Goal: Task Accomplishment & Management: Use online tool/utility

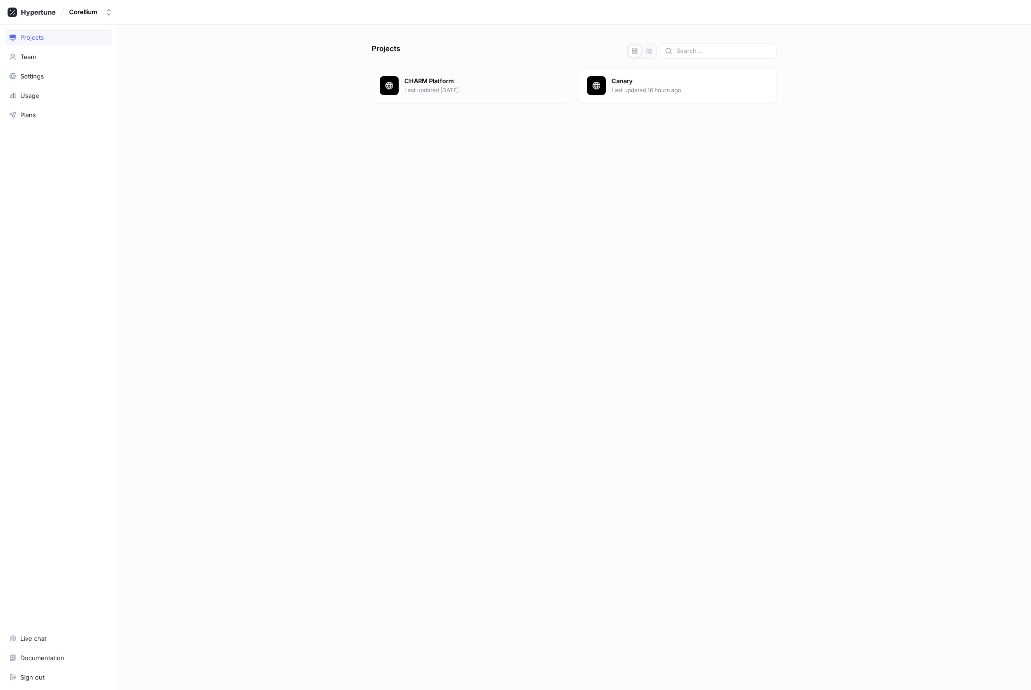
click at [481, 85] on p "CHARM Platform" at bounding box center [482, 81] width 157 height 9
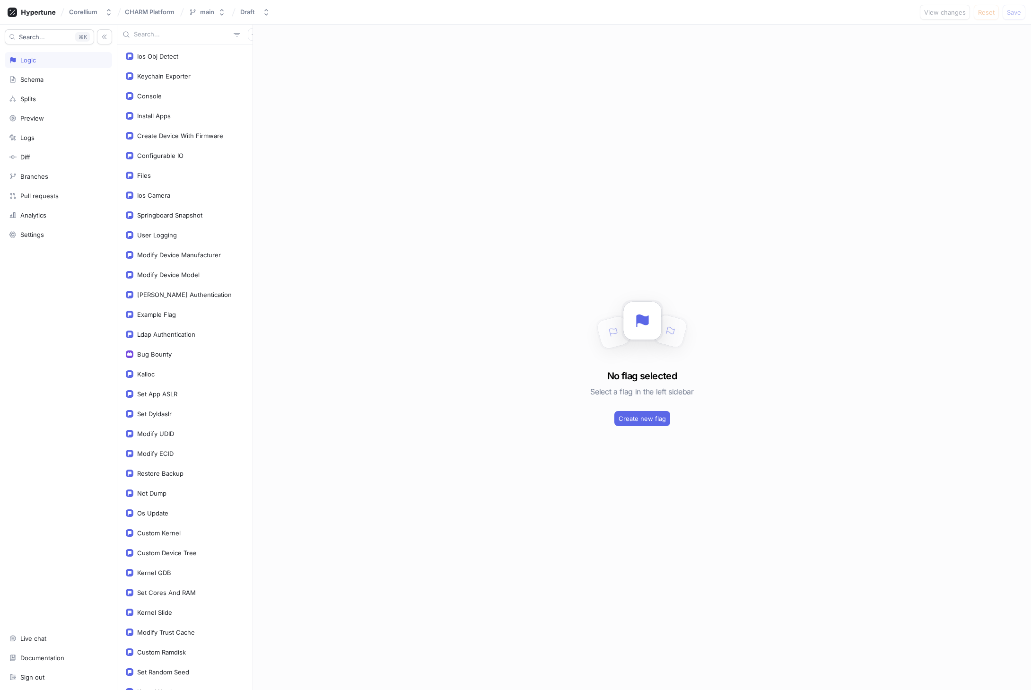
click at [162, 35] on input "text" at bounding box center [182, 34] width 96 height 9
click at [151, 35] on input "text" at bounding box center [182, 34] width 96 height 9
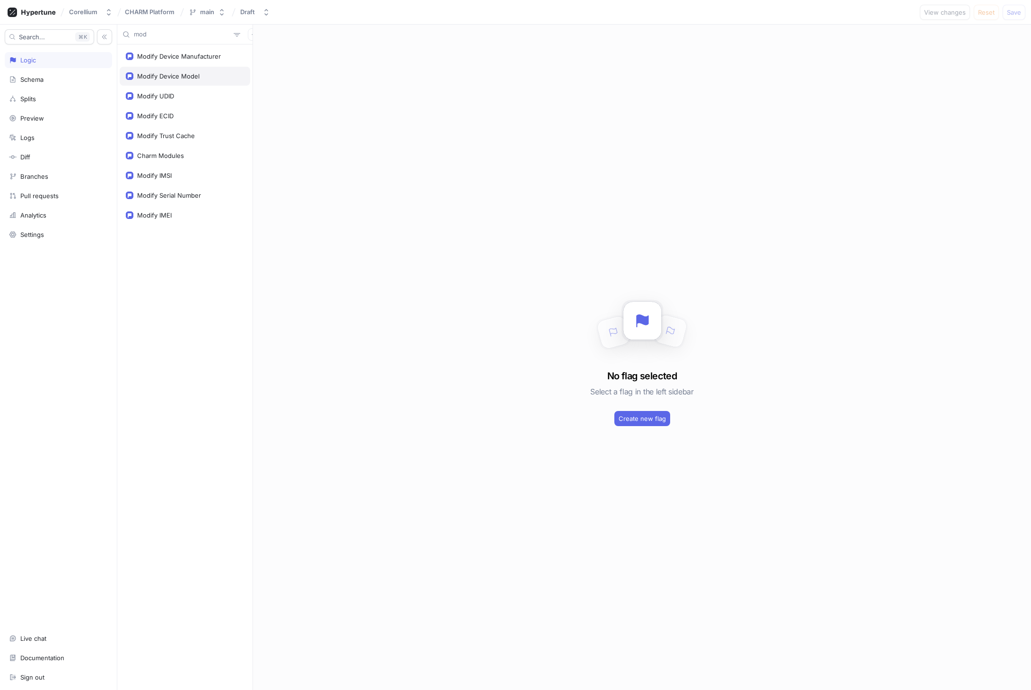
type input "mod"
click at [156, 72] on div "Modify Device Model" at bounding box center [168, 76] width 62 height 8
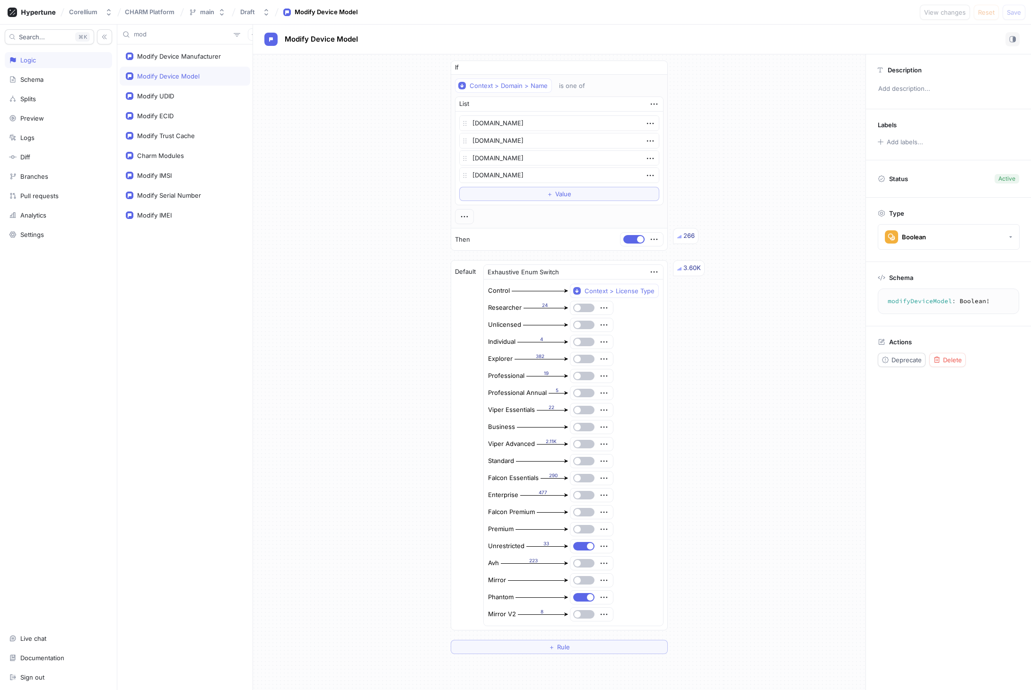
scroll to position [3, 0]
click at [199, 60] on div "Modify Device Manufacturer" at bounding box center [179, 57] width 84 height 8
type textarea "x"
type textarea "modifyDeviceManufacturer: Boolean!"
click at [182, 73] on div "Modify Device Model" at bounding box center [168, 76] width 62 height 8
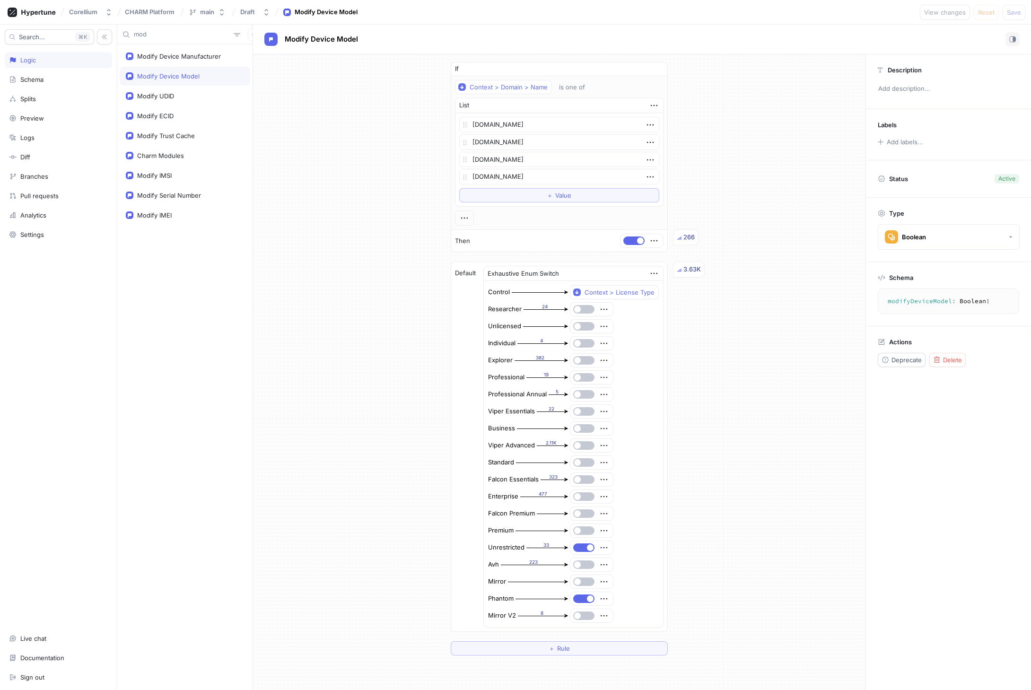
type textarea "x"
type textarea "modifyDeviceModel: Boolean!"
click at [193, 57] on div "Modify Device Manufacturer" at bounding box center [179, 57] width 84 height 8
type textarea "x"
type textarea "modifyDeviceManufacturer: Boolean!"
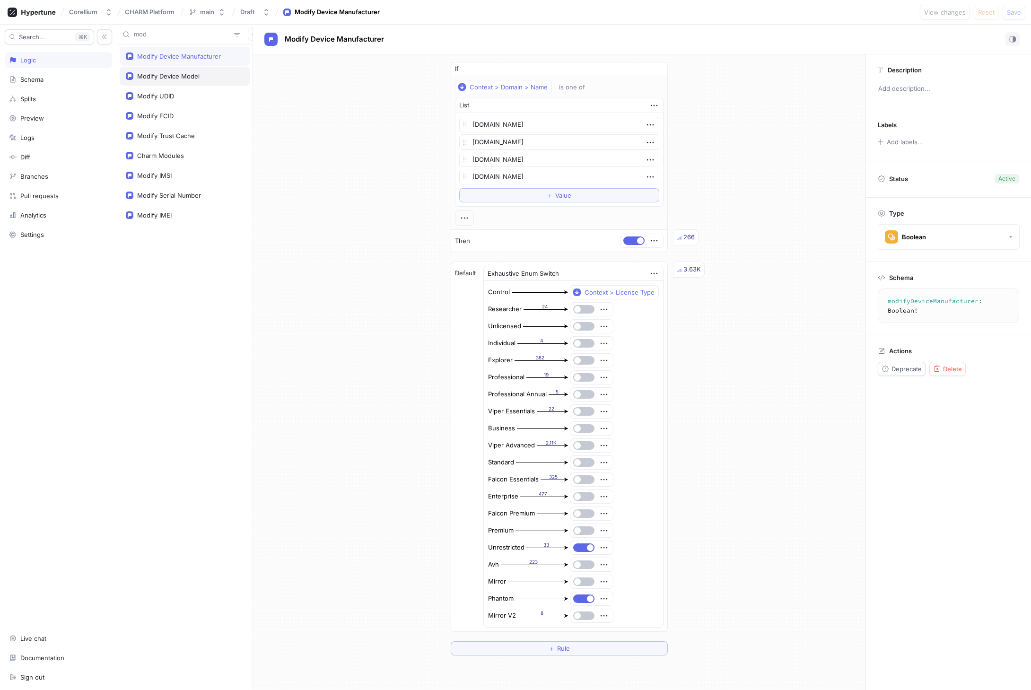
click at [187, 77] on div "Modify Device Model" at bounding box center [168, 76] width 62 height 8
type textarea "x"
type textarea "modifyDeviceModel: Boolean!"
click at [166, 92] on div "Modify UDID" at bounding box center [155, 96] width 37 height 8
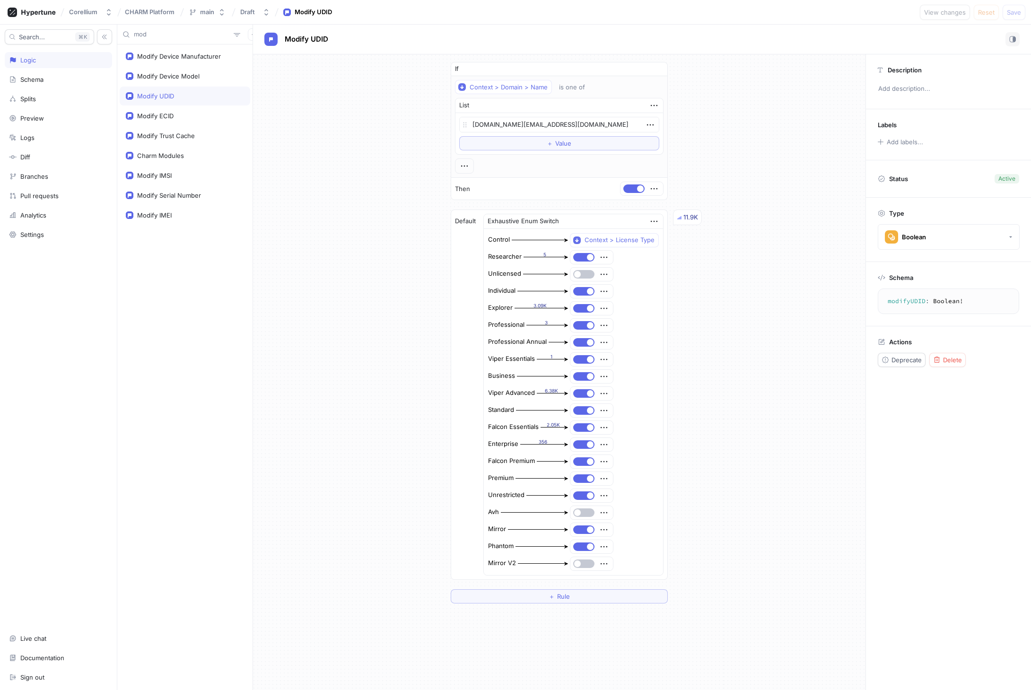
type textarea "x"
type textarea "modifyUDID: Boolean!"
click at [159, 114] on div "Modify ECID" at bounding box center [155, 116] width 36 height 8
type textarea "x"
type textarea "modifyECID: Boolean!"
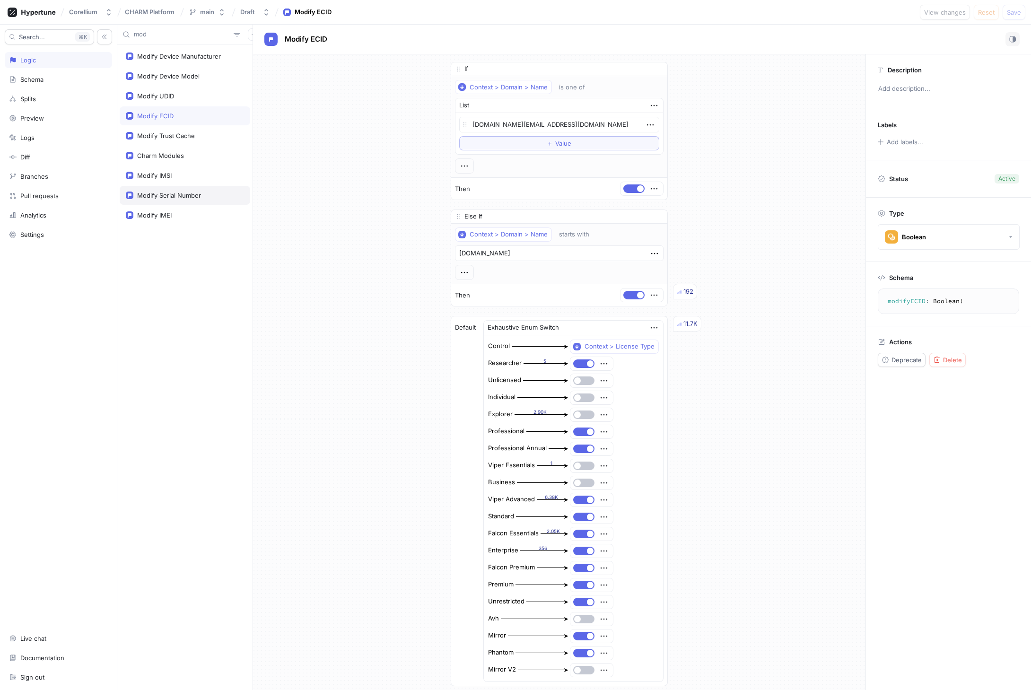
click at [167, 191] on div "Modify Serial Number" at bounding box center [185, 195] width 131 height 19
type textarea "x"
type textarea "modifySerialNumber: Boolean!"
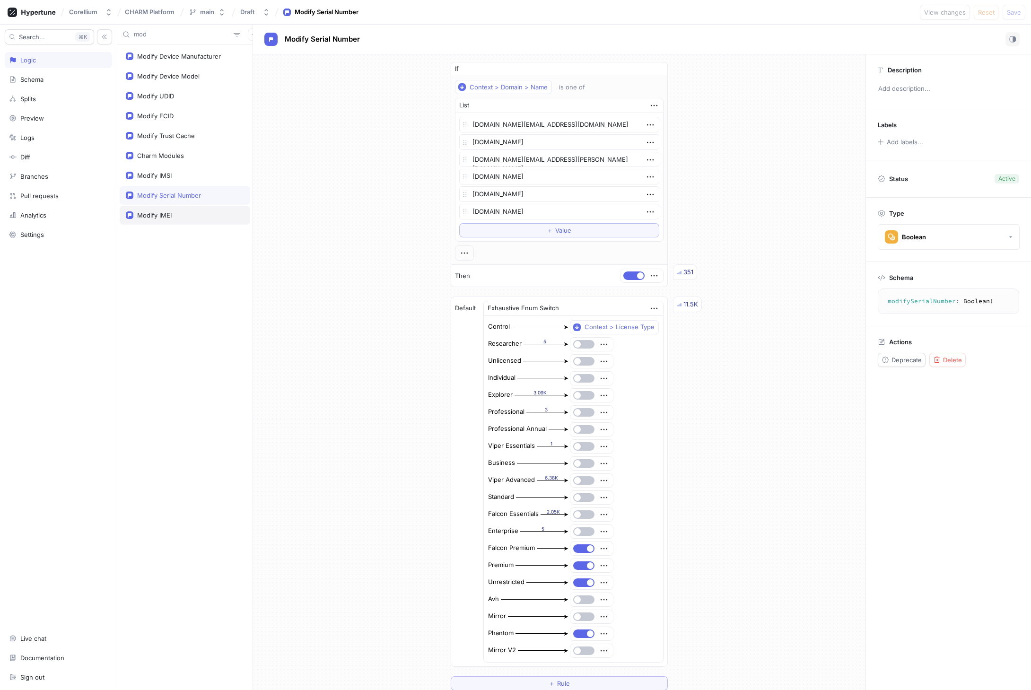
click at [167, 212] on div "Modify IMEI" at bounding box center [154, 215] width 35 height 8
type textarea "x"
type textarea "modifyIMEI: Boolean!"
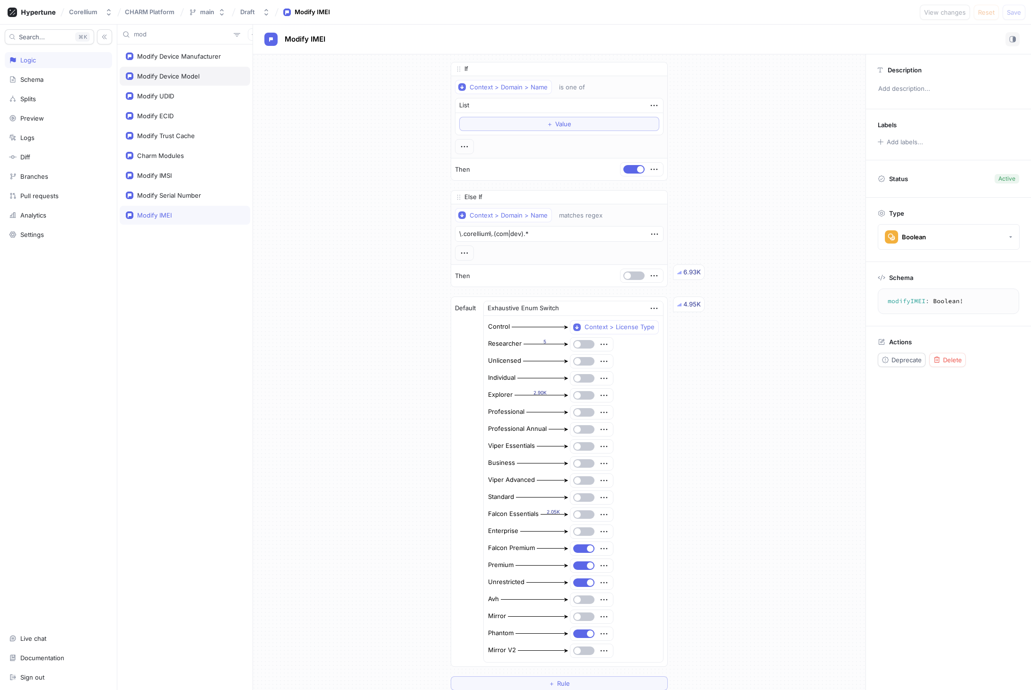
click at [175, 76] on div "Modify Device Model" at bounding box center [168, 76] width 62 height 8
type textarea "x"
type textarea "modifyDeviceModel: Boolean!"
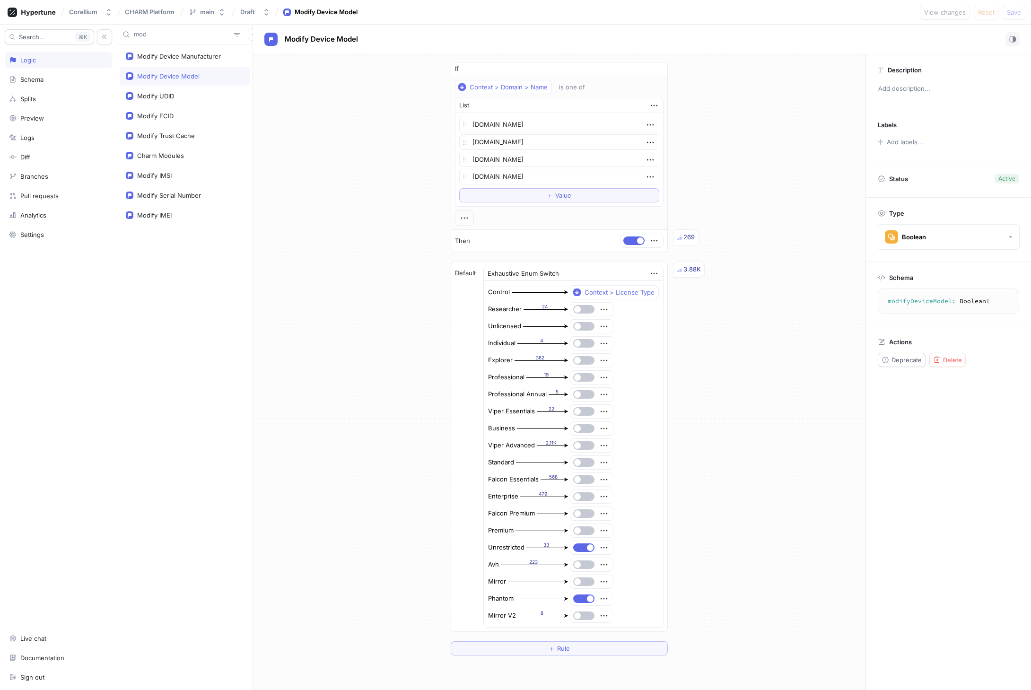
click at [332, 307] on div "If Context > Domain > Name is one of List [DOMAIN_NAME] [DOMAIN_NAME] [DOMAIN_N…" at bounding box center [559, 358] width 613 height 609
click at [645, 178] on icon "button" at bounding box center [650, 177] width 10 height 10
click at [259, 278] on div "If Context > Domain > Name is one of List [DOMAIN_NAME] [DOMAIN_NAME] [DOMAIN_N…" at bounding box center [559, 358] width 613 height 609
click at [645, 176] on icon "button" at bounding box center [650, 177] width 10 height 10
click at [656, 192] on p "Delete" at bounding box center [665, 194] width 19 height 9
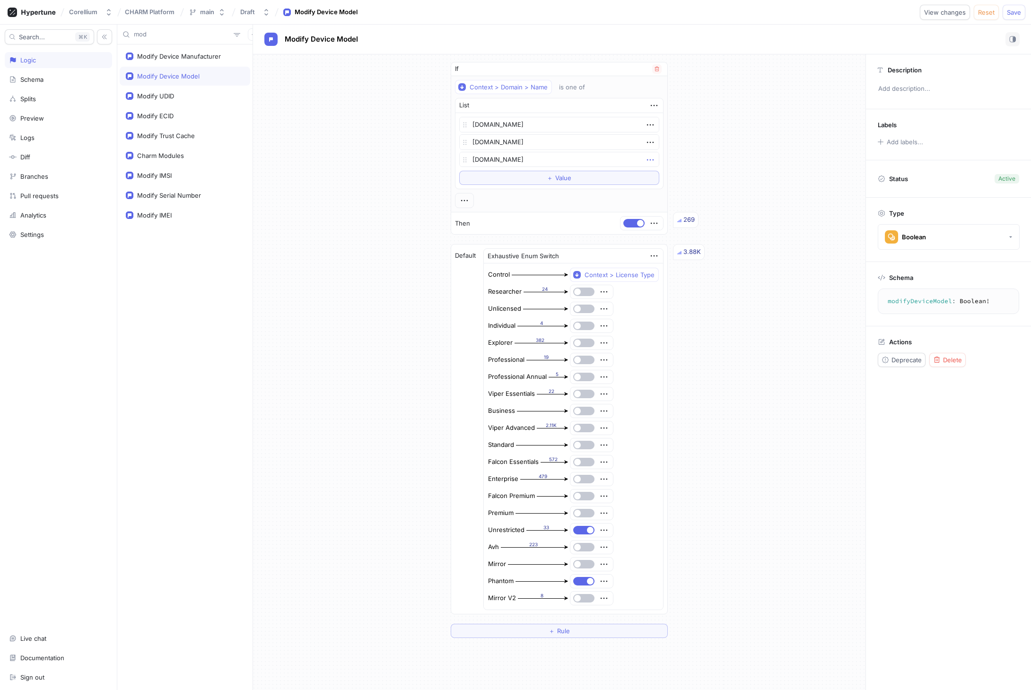
click at [646, 158] on icon "button" at bounding box center [650, 160] width 10 height 10
click at [648, 175] on img at bounding box center [650, 177] width 6 height 6
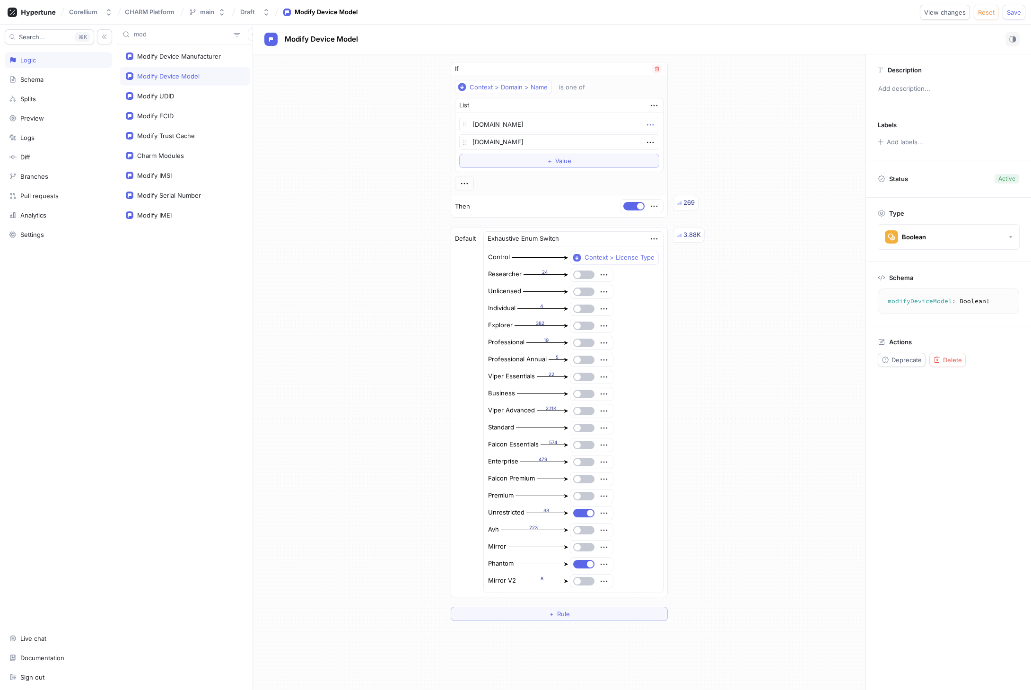
click at [645, 126] on icon "button" at bounding box center [650, 125] width 10 height 10
click at [649, 138] on div "Delete" at bounding box center [684, 142] width 80 height 16
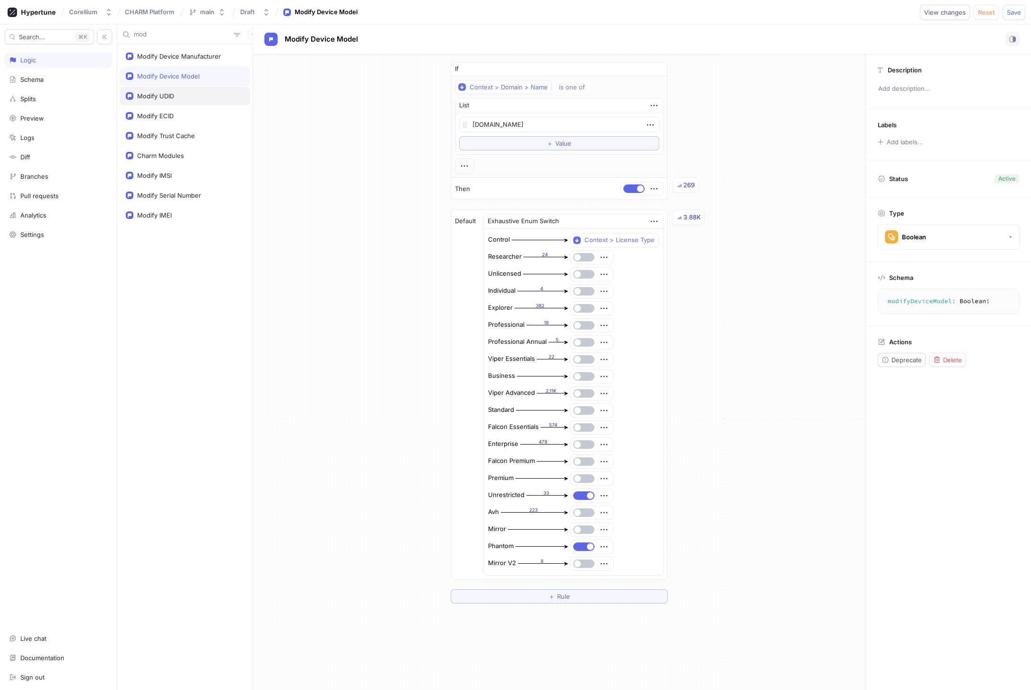
click at [163, 94] on div "Modify UDID" at bounding box center [155, 96] width 37 height 8
type textarea "x"
type textarea "modifyUDID: Boolean!"
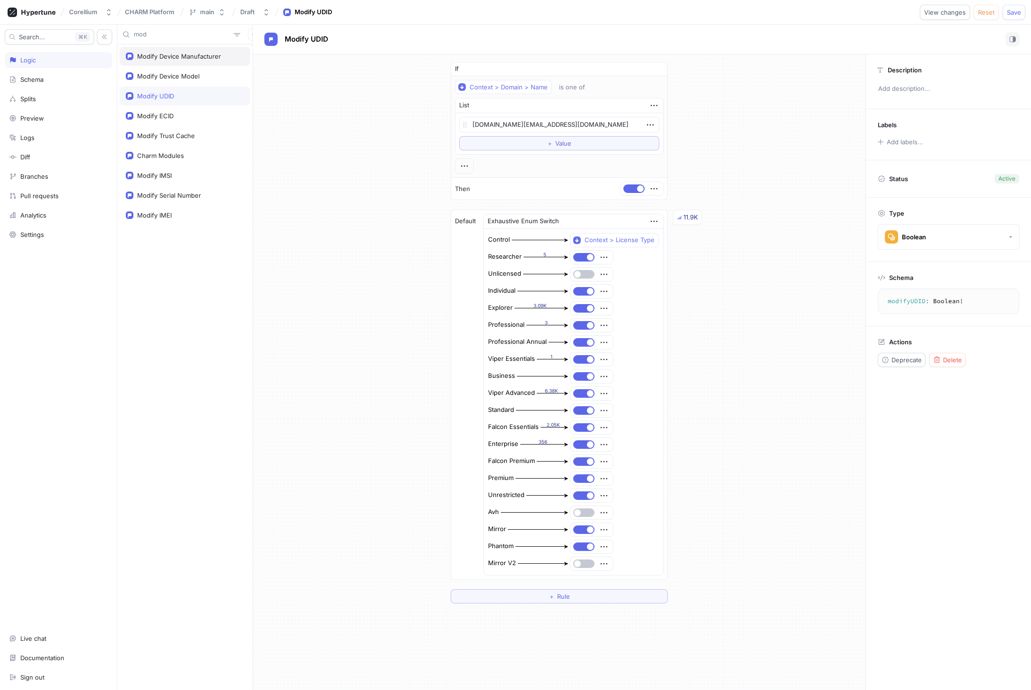
click at [165, 53] on div "Modify Device Manufacturer" at bounding box center [179, 57] width 84 height 8
type textarea "x"
type textarea "modifyDeviceManufacturer: Boolean!"
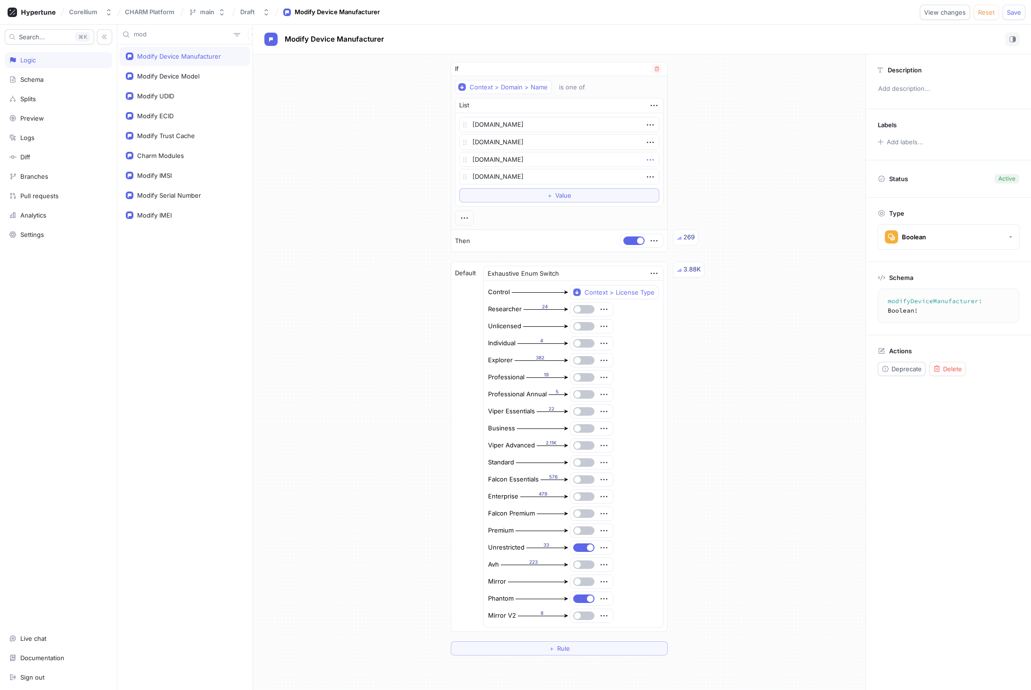
click at [645, 159] on icon "button" at bounding box center [650, 160] width 10 height 10
click at [650, 173] on div "Delete" at bounding box center [684, 177] width 80 height 16
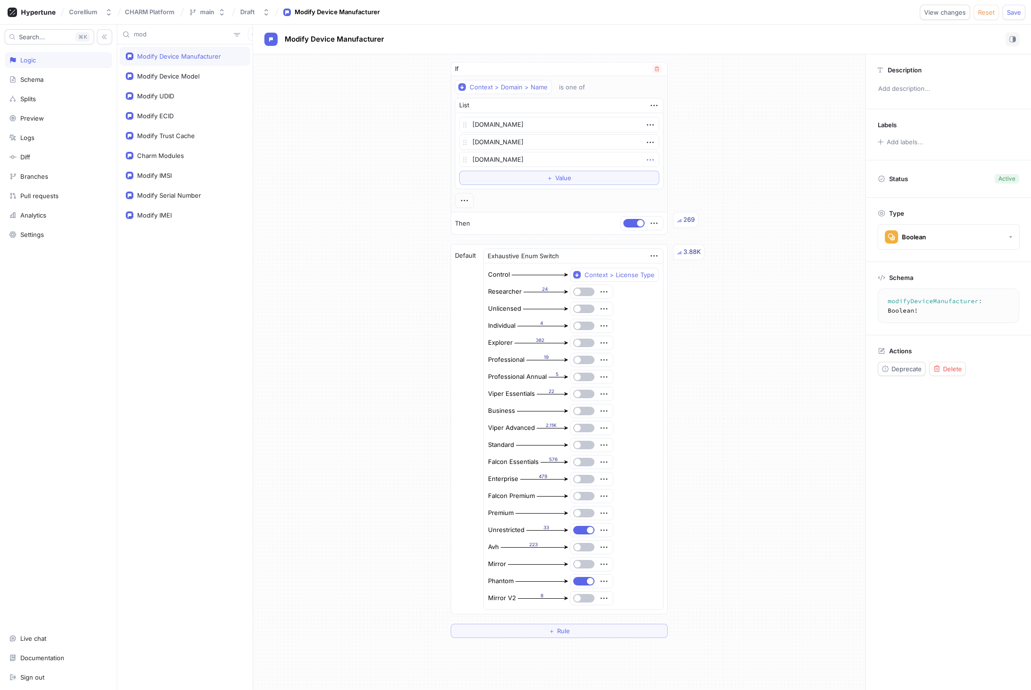
click at [645, 162] on icon "button" at bounding box center [650, 160] width 10 height 10
click at [651, 171] on div "Delete" at bounding box center [684, 177] width 80 height 16
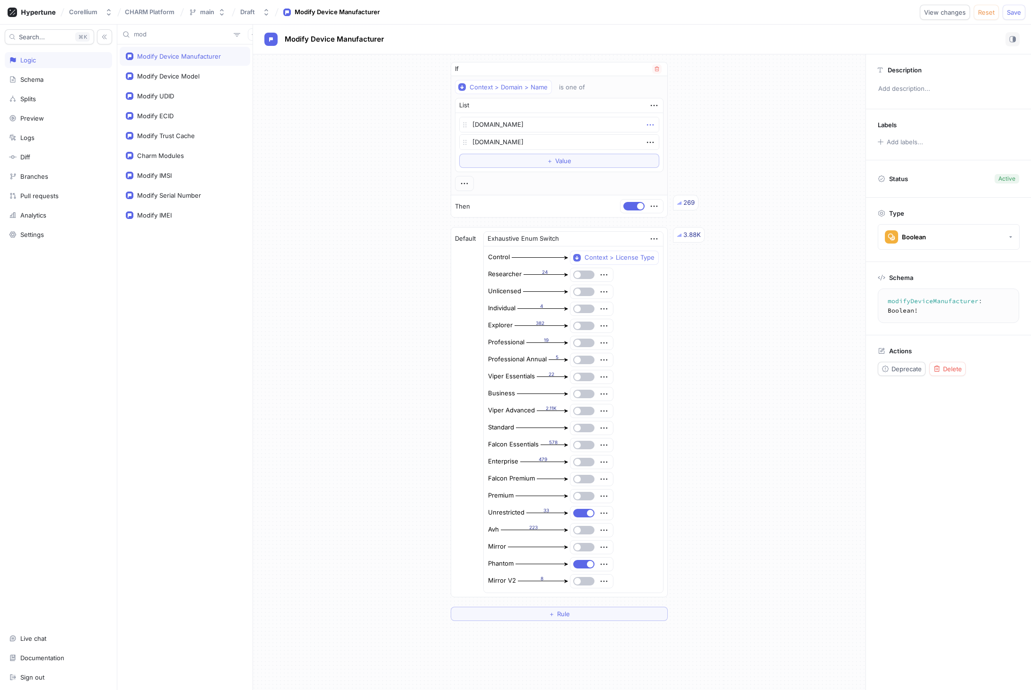
click at [647, 124] on icon "button" at bounding box center [650, 124] width 7 height 1
click at [652, 138] on div "Delete" at bounding box center [684, 142] width 80 height 16
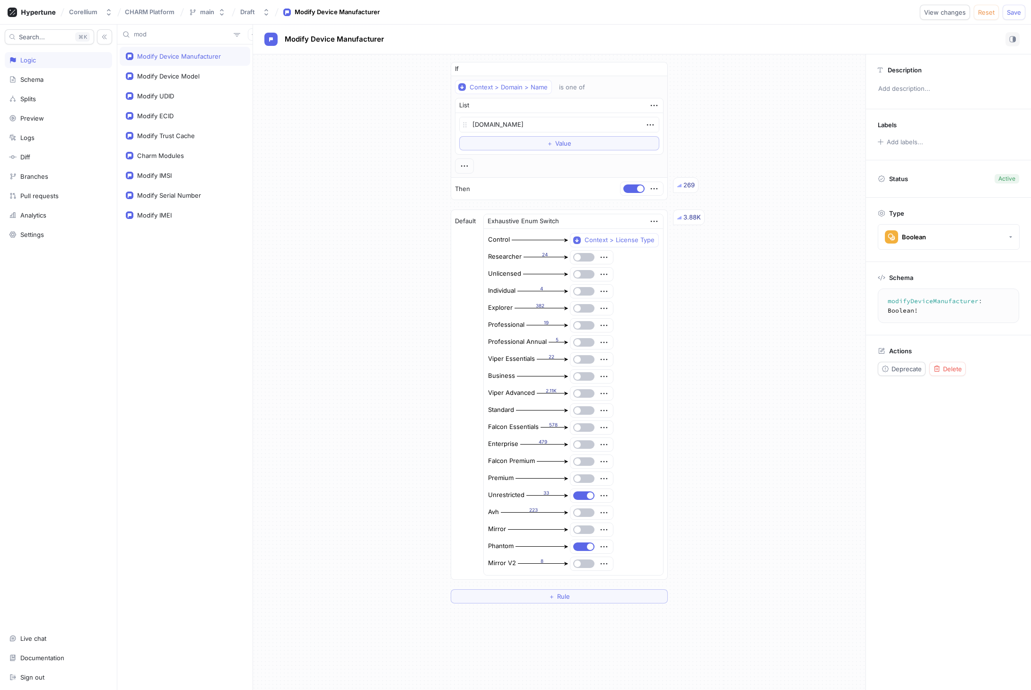
click at [326, 212] on div "If Context > Domain > Name is one of List [DOMAIN_NAME] To pick up a draggable …" at bounding box center [559, 332] width 613 height 557
click at [1016, 12] on span "Save" at bounding box center [1014, 12] width 14 height 6
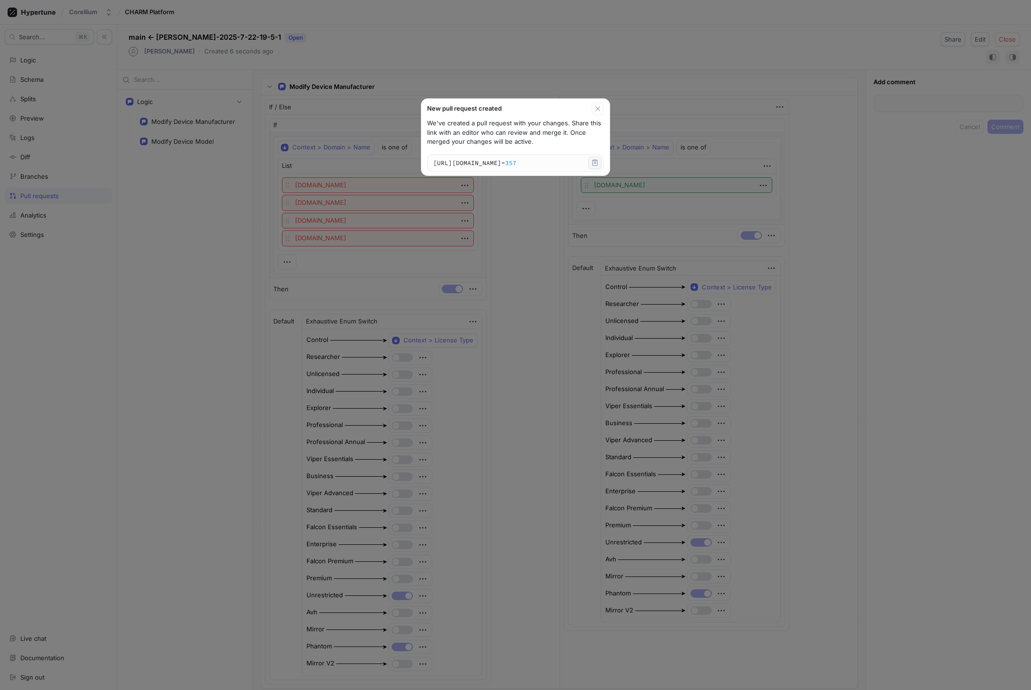
click at [598, 160] on icon "button" at bounding box center [595, 162] width 5 height 6
click at [605, 107] on div "New pull request created" at bounding box center [515, 107] width 188 height 16
click at [602, 109] on icon "button" at bounding box center [598, 109] width 8 height 8
type textarea "x"
